Goal: Navigation & Orientation: Find specific page/section

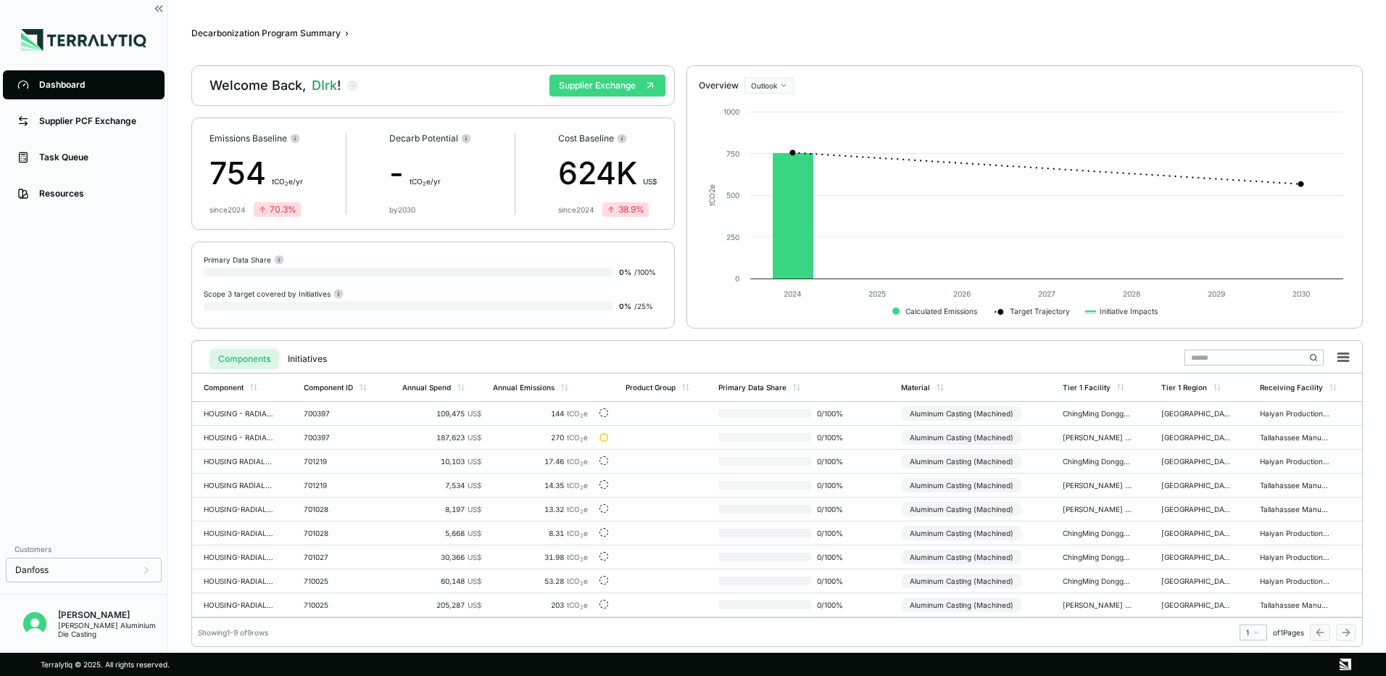
click at [606, 86] on button "Supplier Exchange" at bounding box center [608, 86] width 116 height 22
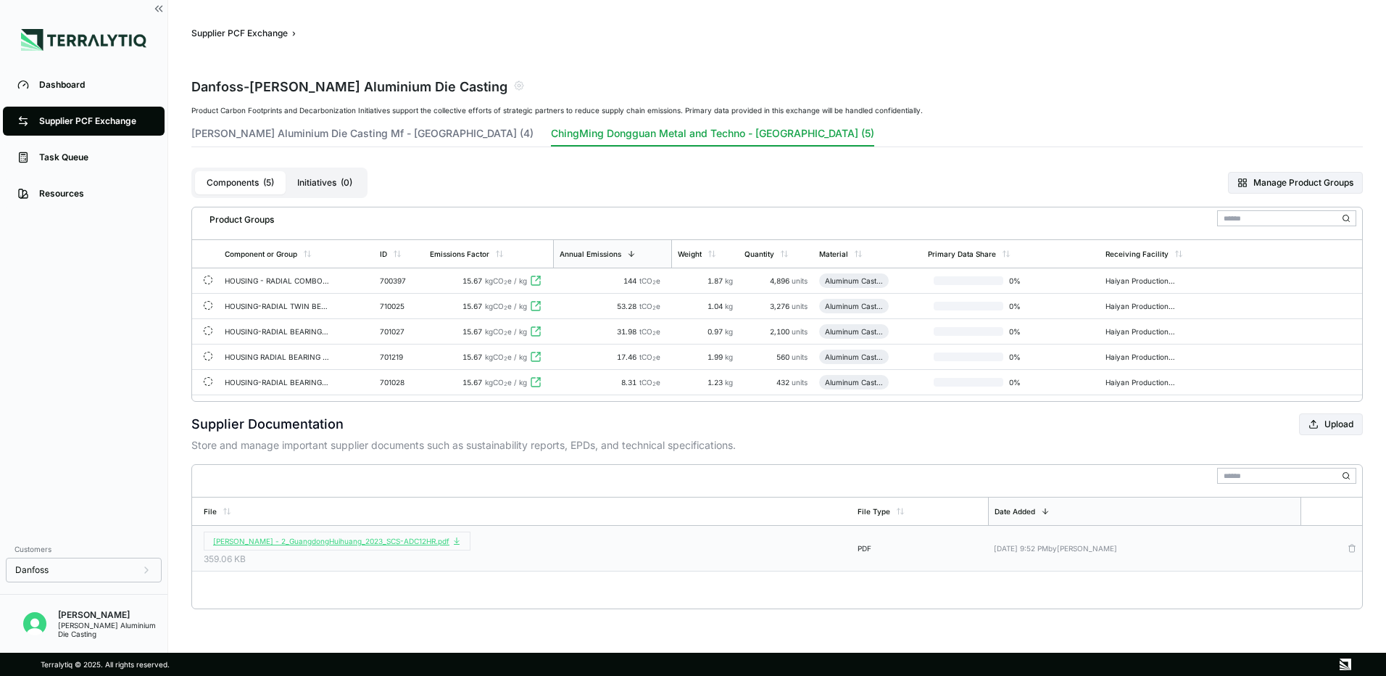
click at [371, 414] on span "Ching Ming - 2_GuangdongHuihuang_2023_SCS-ADC12HR.pdf" at bounding box center [337, 541] width 248 height 9
